Goal: Submit feedback/report problem: Submit feedback/report problem

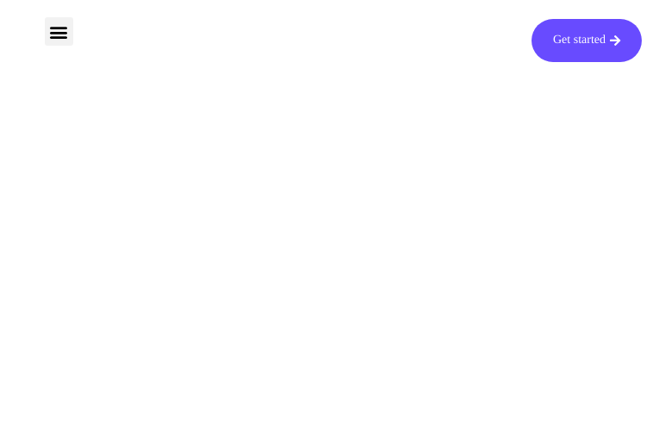
type input "AiFJSvlHGfzDqTL"
type input "[EMAIL_ADDRESS][DOMAIN_NAME]"
type input "ZMRfSBkcrNubJiv"
type input "eJEaoSwEApcvhHZ"
type input "[EMAIL_ADDRESS][DOMAIN_NAME]"
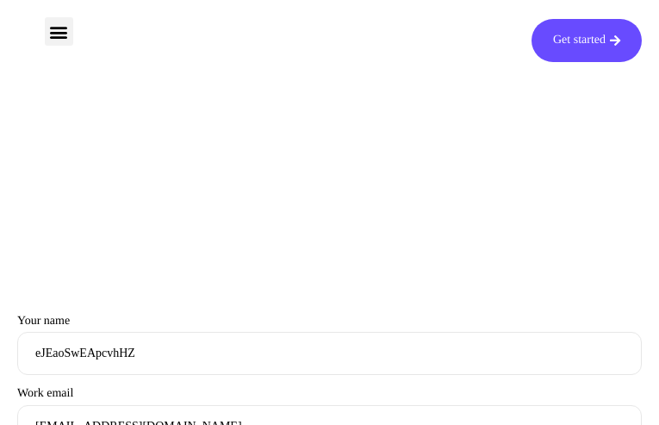
type input "PNaukpfojXjq"
